Goal: Information Seeking & Learning: Learn about a topic

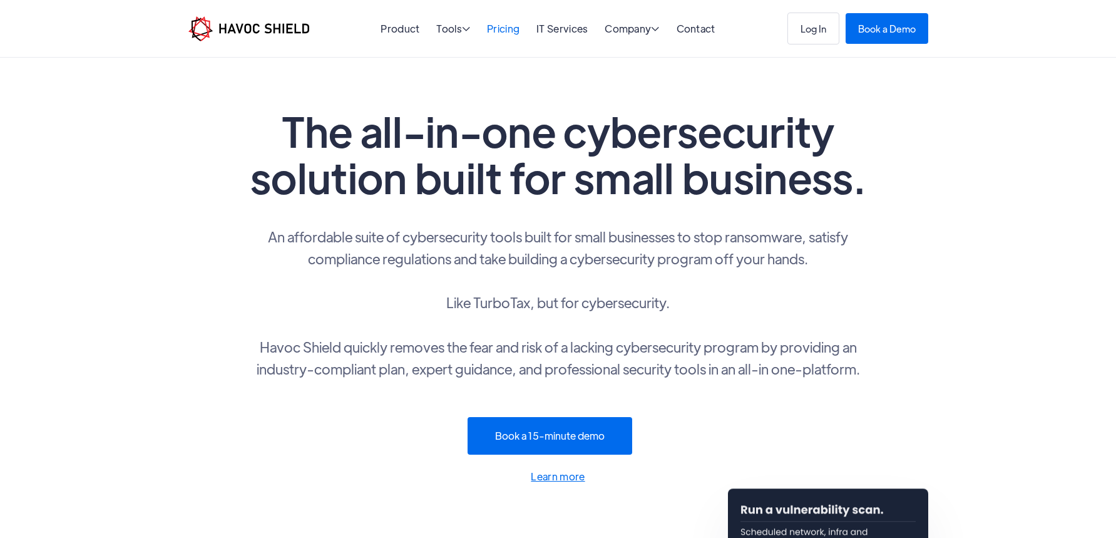
click at [508, 33] on link "Pricing" at bounding box center [503, 28] width 33 height 13
